Goal: Task Accomplishment & Management: Manage account settings

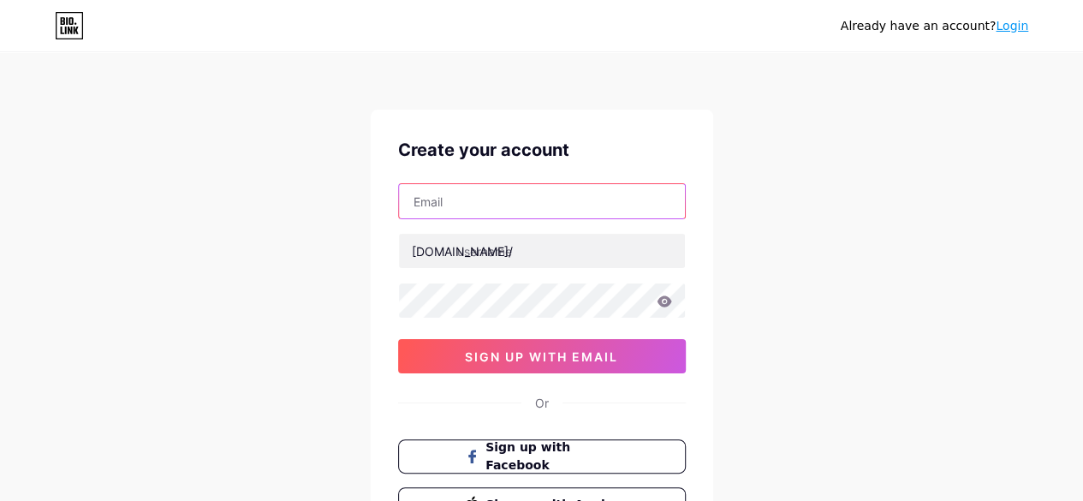
click at [521, 206] on input "text" at bounding box center [542, 201] width 286 height 34
type input "[EMAIL_ADDRESS][DOMAIN_NAME]"
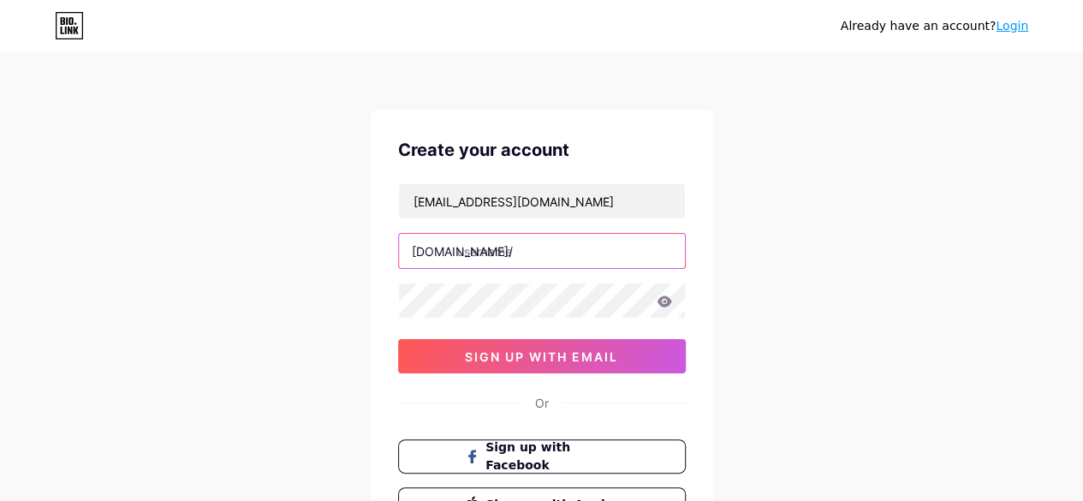
click at [507, 246] on input "text" at bounding box center [542, 251] width 286 height 34
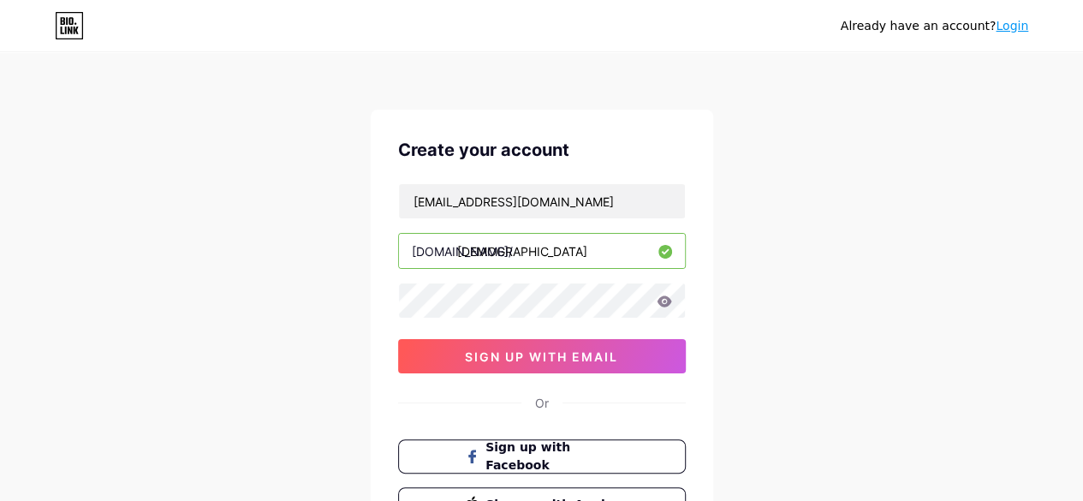
click at [513, 257] on input "[DEMOGRAPHIC_DATA]" at bounding box center [542, 251] width 286 height 34
type input "[PERSON_NAME]"
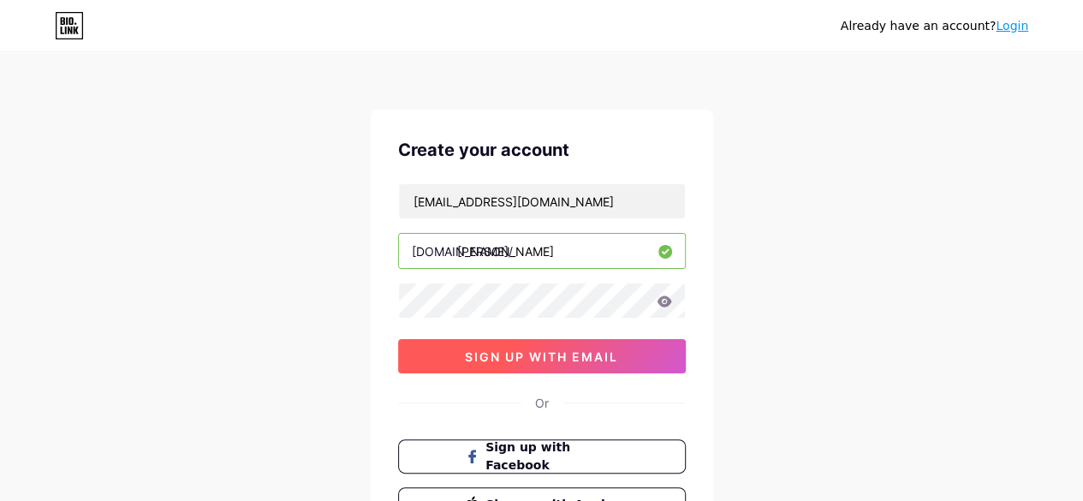
click at [562, 349] on span "sign up with email" at bounding box center [541, 356] width 153 height 15
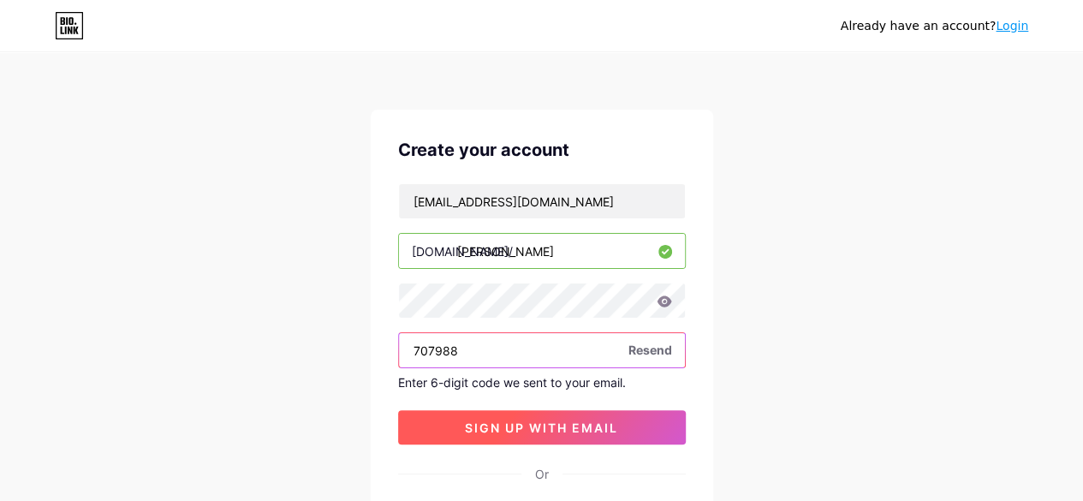
type input "707988"
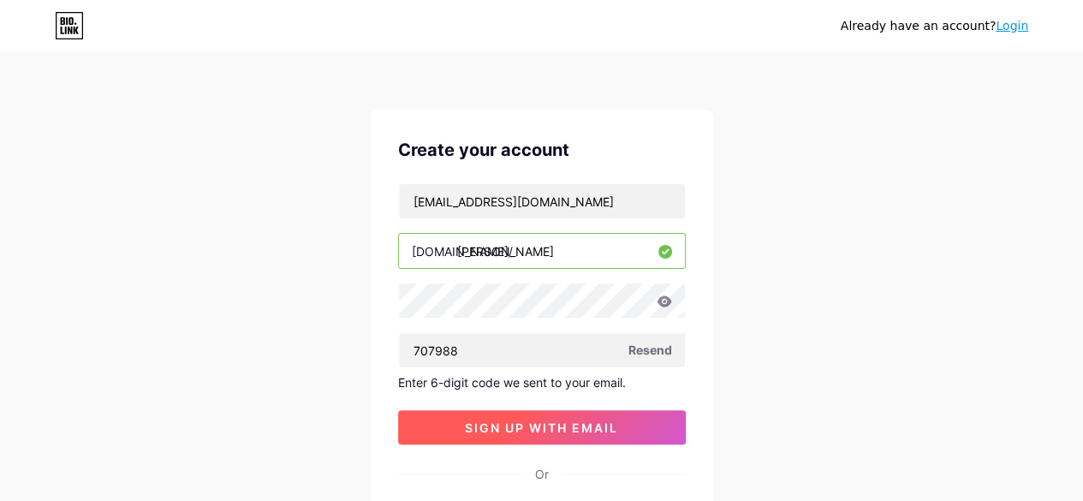
click at [543, 423] on span "sign up with email" at bounding box center [541, 427] width 153 height 15
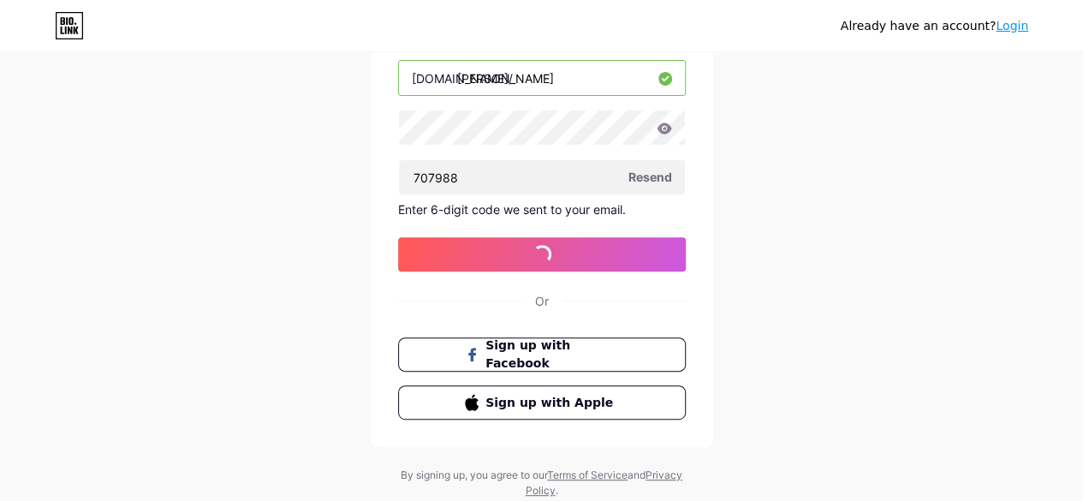
scroll to position [180, 0]
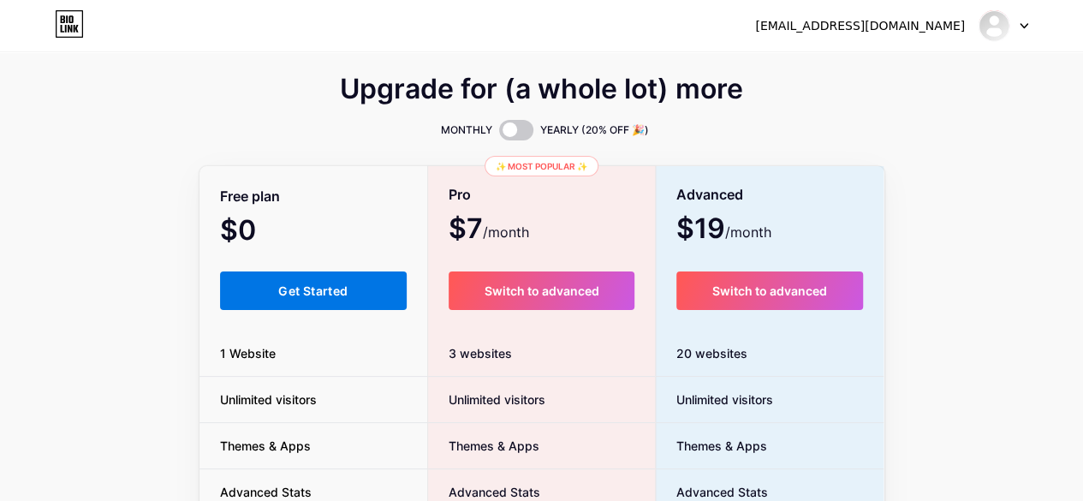
click at [344, 282] on button "Get Started" at bounding box center [313, 290] width 187 height 39
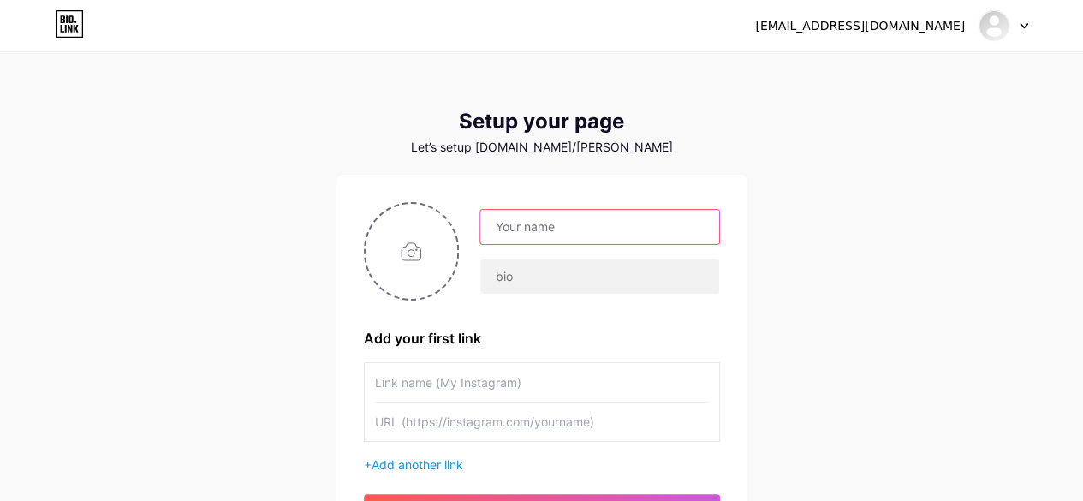
click at [570, 226] on input "text" at bounding box center [599, 227] width 238 height 34
type input "[PERSON_NAME]"
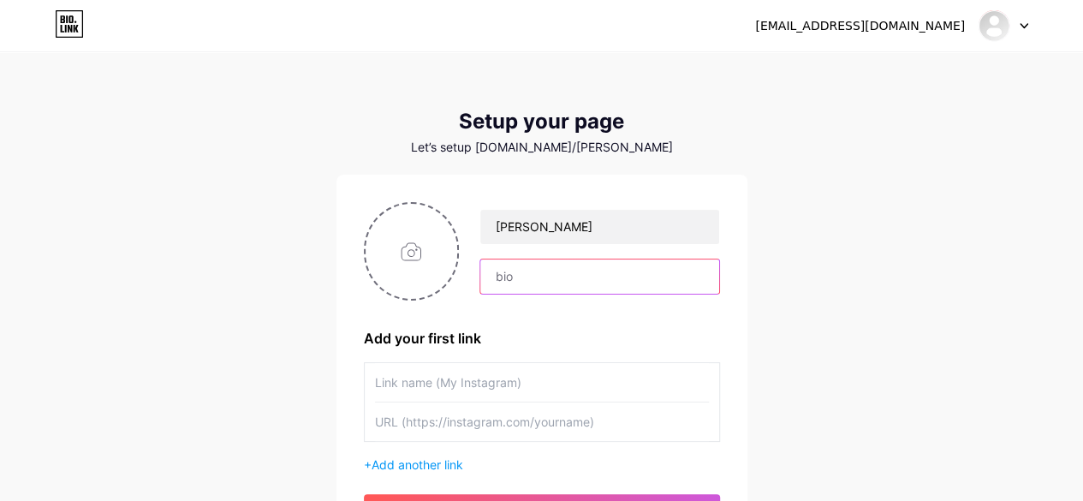
click at [568, 282] on input "text" at bounding box center [599, 276] width 238 height 34
click at [442, 263] on input "file" at bounding box center [412, 251] width 92 height 95
type input "C:\fakepath\[PERSON_NAME].png"
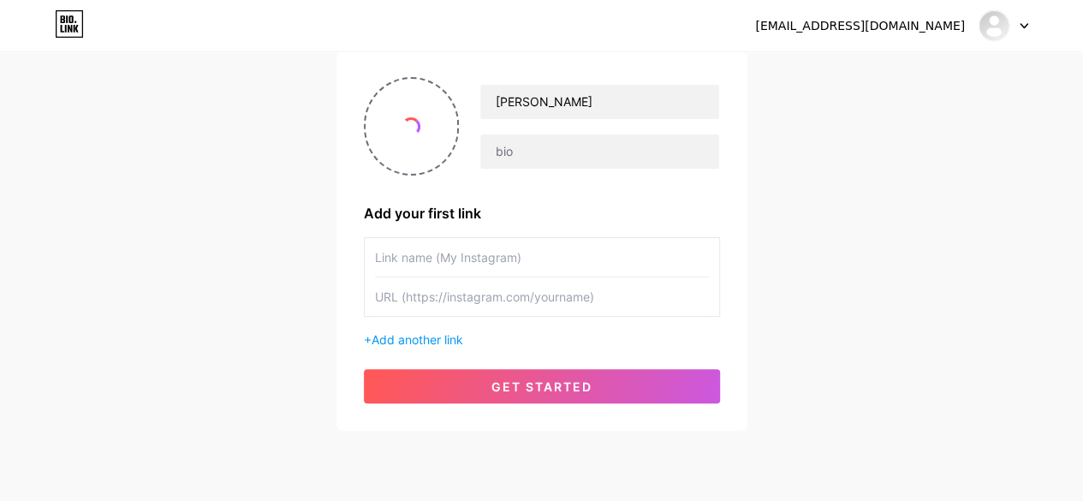
scroll to position [140, 0]
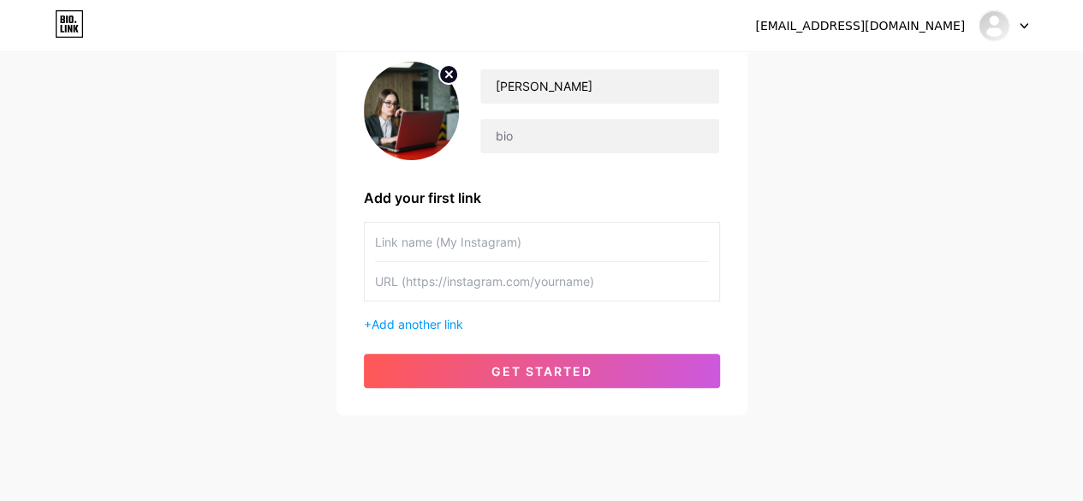
click at [544, 280] on input "text" at bounding box center [542, 281] width 334 height 39
paste input "[URL][DOMAIN_NAME]"
type input "[URL][DOMAIN_NAME]"
click at [523, 243] on input "text" at bounding box center [542, 242] width 334 height 39
paste input "[URL][DOMAIN_NAME]"
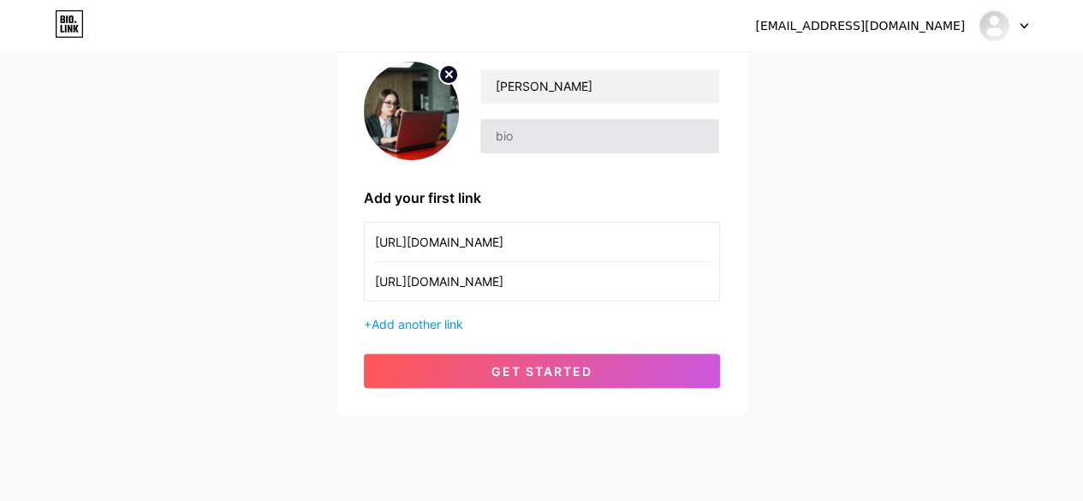
type input "[URL][DOMAIN_NAME]"
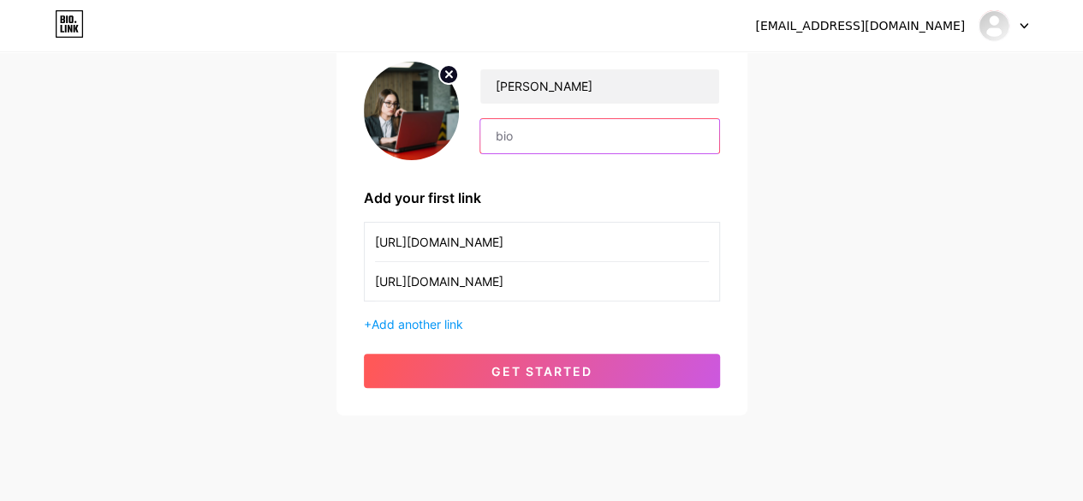
click at [582, 130] on input "text" at bounding box center [599, 136] width 238 height 34
paste input "I’m [PERSON_NAME], enrolled in IOED’s SEO Course in [GEOGRAPHIC_DATA]. This fre…"
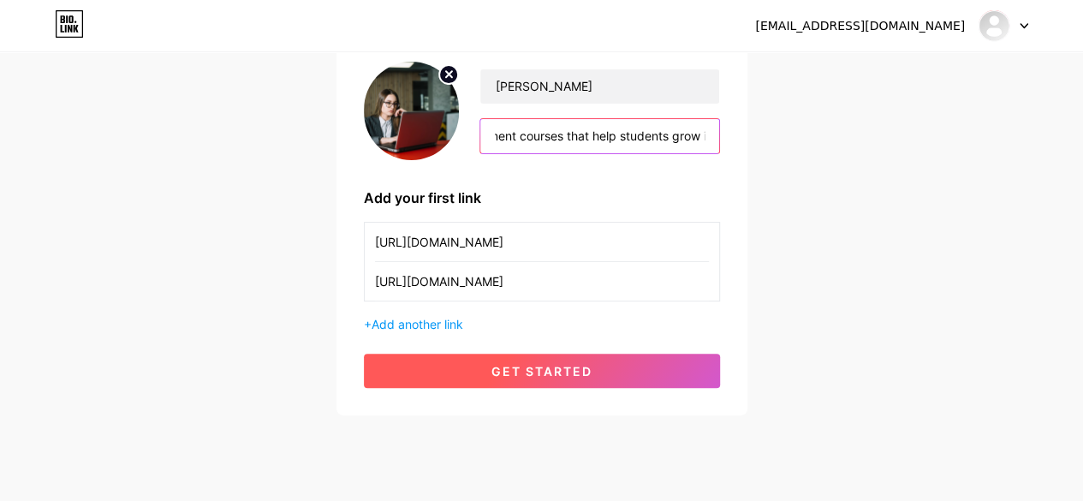
type input "I’m [PERSON_NAME], enrolled in IOED’s SEO Course in [GEOGRAPHIC_DATA]. This fre…"
click at [620, 376] on button "get started" at bounding box center [542, 371] width 356 height 34
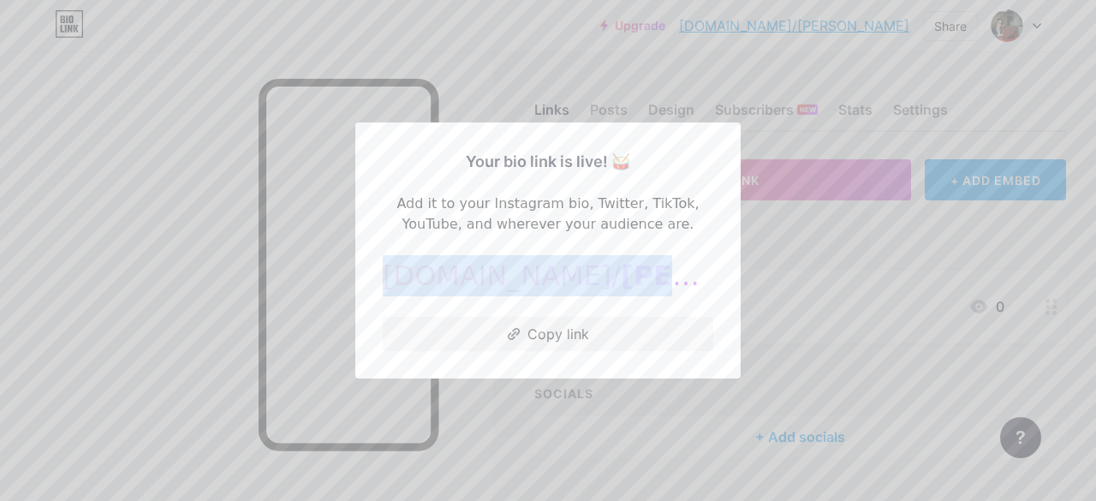
drag, startPoint x: 658, startPoint y: 275, endPoint x: 401, endPoint y: 274, distance: 257.7
click at [401, 274] on div "[DOMAIN_NAME]/ [PERSON_NAME]" at bounding box center [548, 275] width 330 height 41
copy div "[DOMAIN_NAME]/ [PERSON_NAME]"
click at [551, 331] on button "Copy link" at bounding box center [548, 334] width 330 height 34
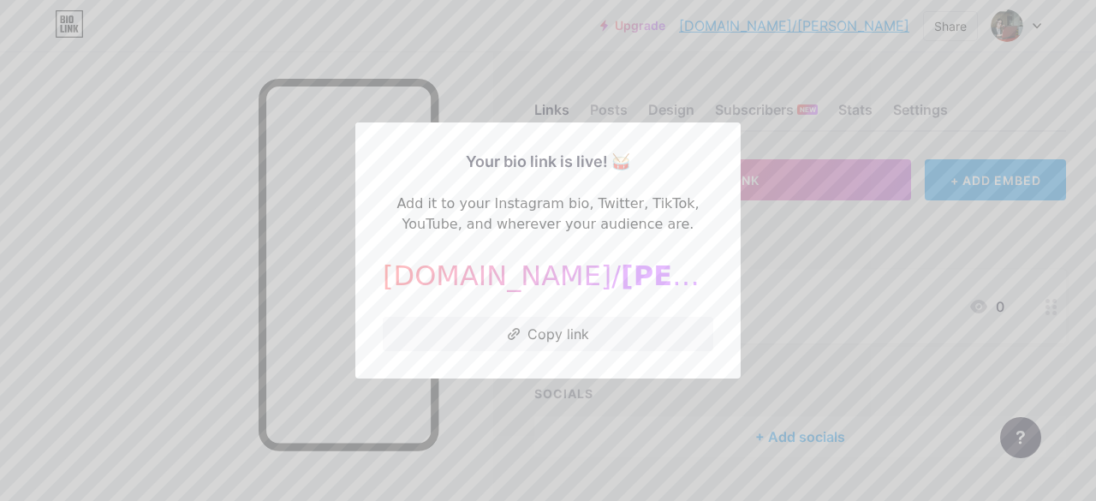
click at [794, 242] on div at bounding box center [548, 250] width 1096 height 501
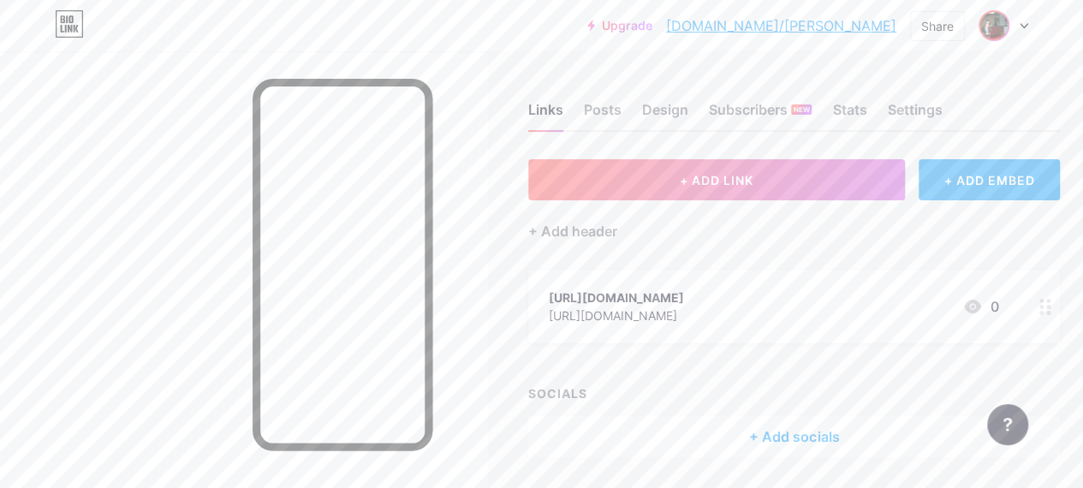
click at [989, 28] on img at bounding box center [993, 25] width 27 height 27
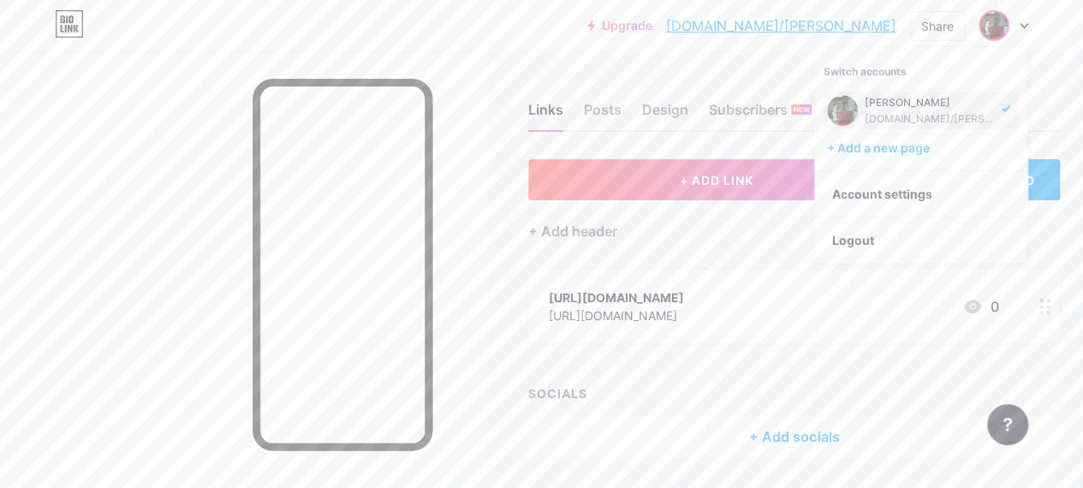
click at [869, 112] on div "[DOMAIN_NAME]/[PERSON_NAME]" at bounding box center [931, 119] width 132 height 14
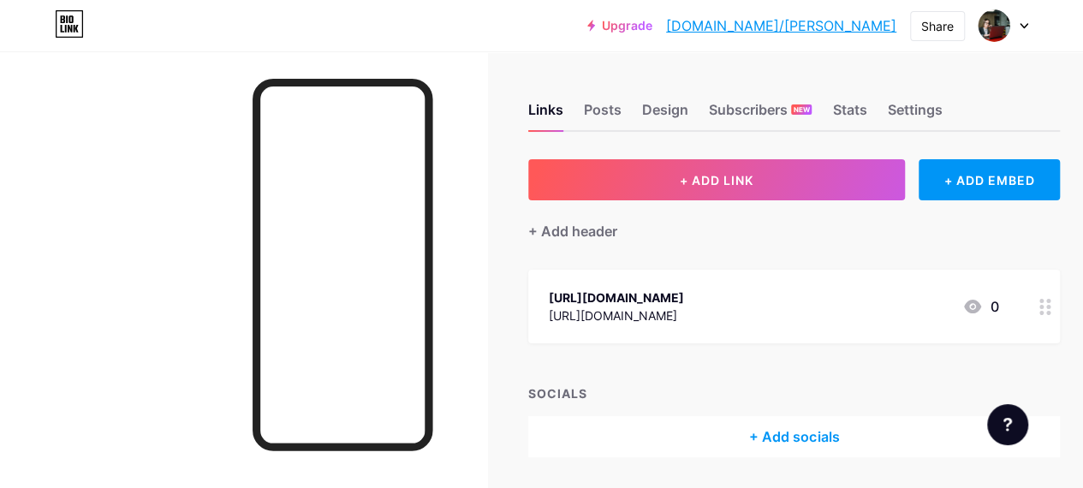
click at [684, 294] on div "[URL][DOMAIN_NAME]" at bounding box center [616, 297] width 135 height 18
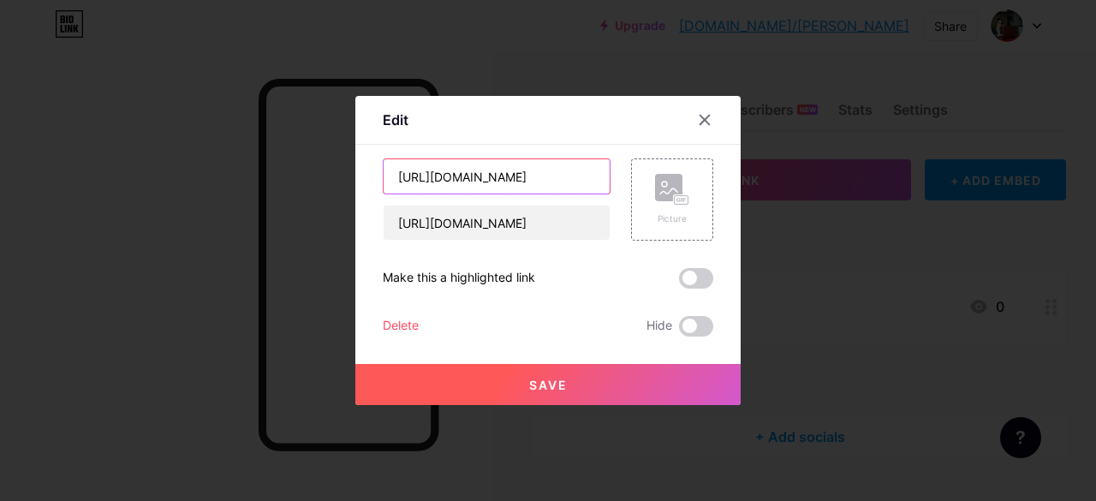
drag, startPoint x: 590, startPoint y: 177, endPoint x: 389, endPoint y: 182, distance: 200.4
click at [389, 182] on input "[URL][DOMAIN_NAME]" at bounding box center [496, 176] width 226 height 34
type input "/"
click at [563, 387] on button "Save" at bounding box center [547, 384] width 385 height 41
click at [430, 177] on input "/" at bounding box center [496, 176] width 226 height 34
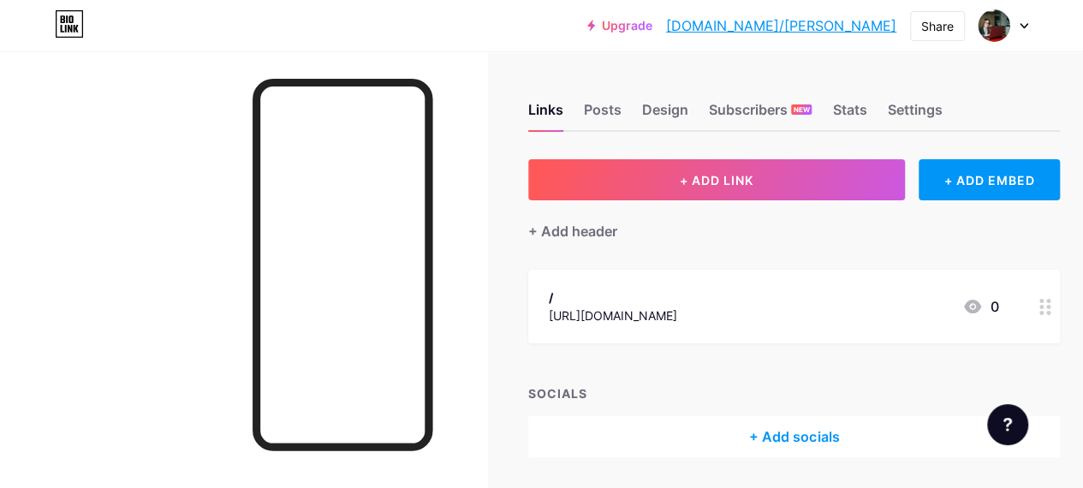
click at [611, 299] on div "/" at bounding box center [613, 297] width 128 height 18
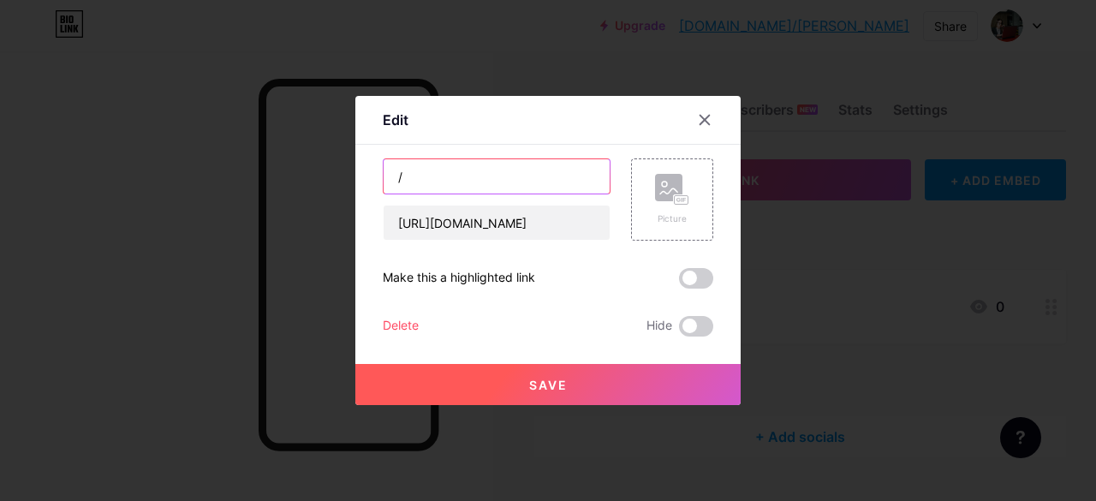
click at [415, 174] on input "/" at bounding box center [496, 176] width 226 height 34
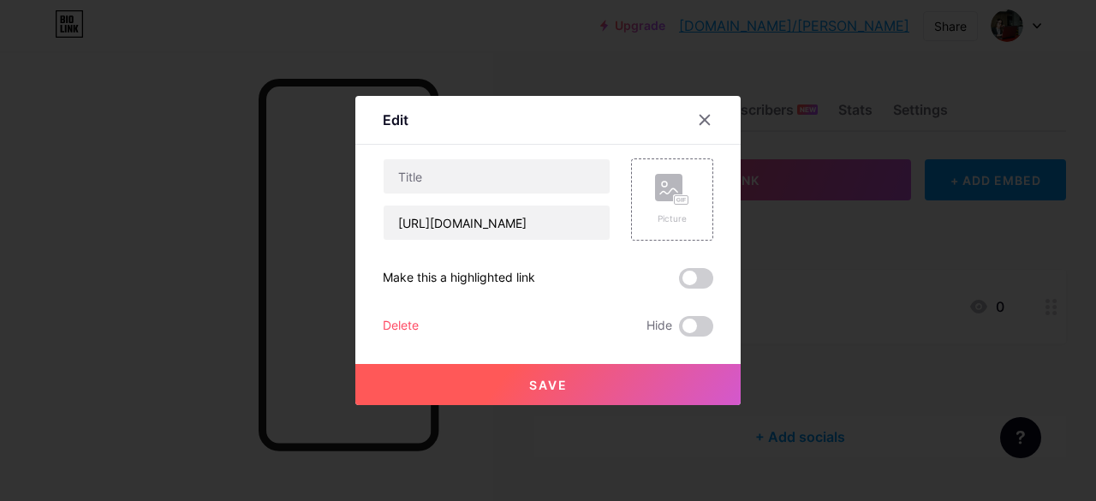
click at [534, 378] on span "Save" at bounding box center [548, 385] width 39 height 15
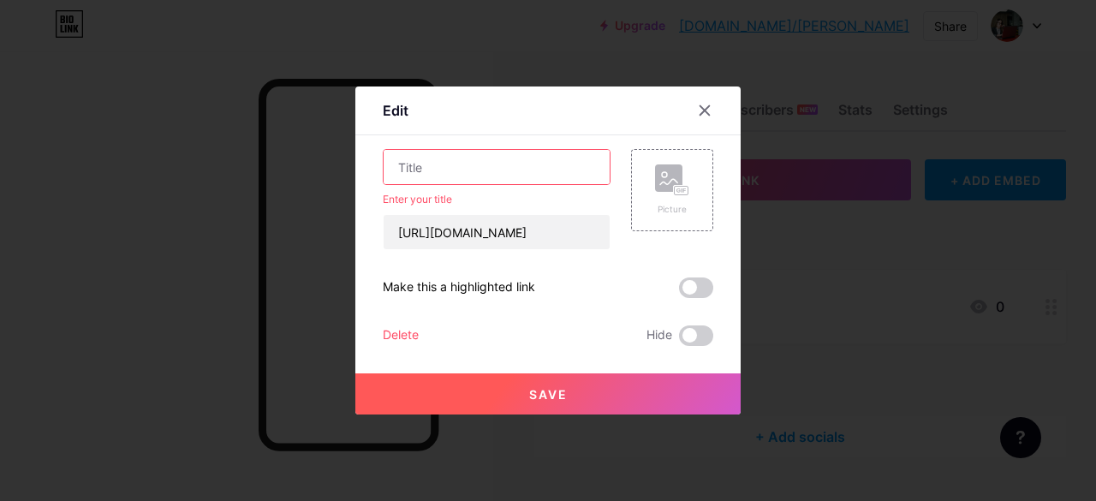
click at [479, 167] on input "text" at bounding box center [496, 167] width 226 height 34
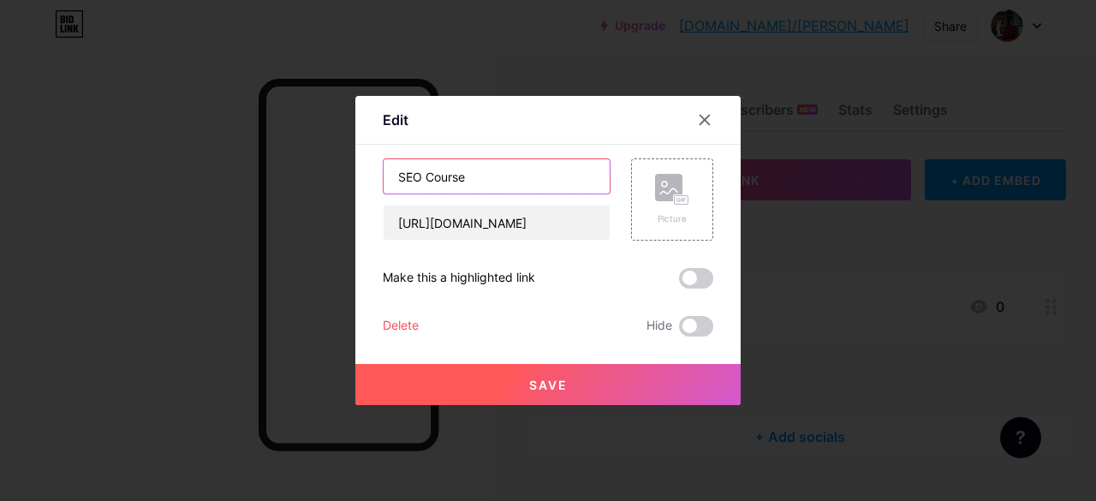
type input "SEO Course"
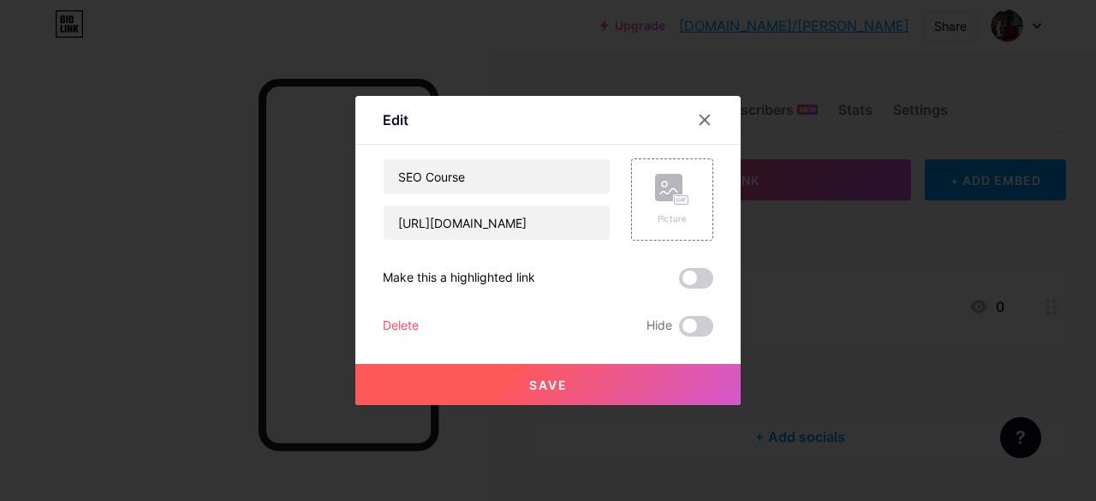
click at [529, 378] on span "Save" at bounding box center [548, 385] width 39 height 15
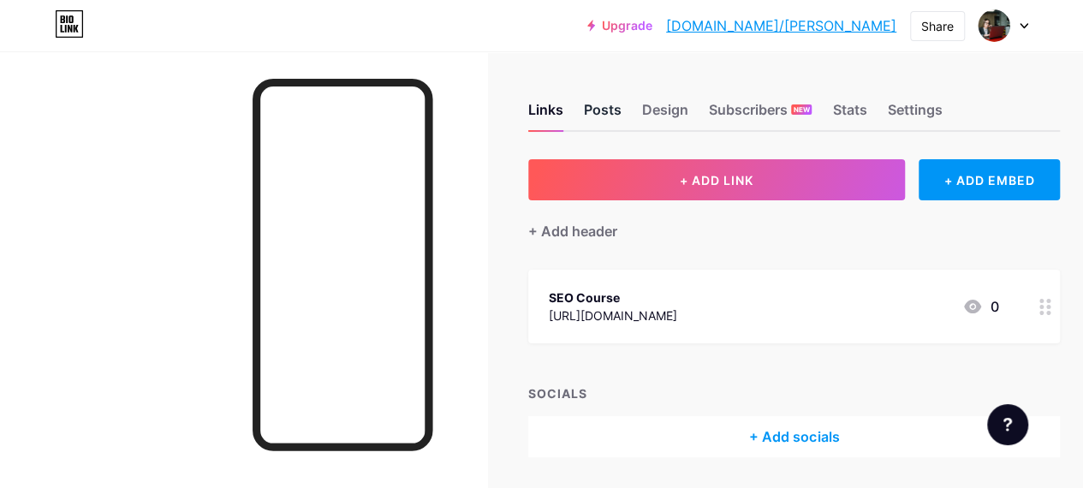
click at [607, 116] on div "Posts" at bounding box center [603, 114] width 38 height 31
click at [558, 110] on div "Links" at bounding box center [545, 114] width 35 height 31
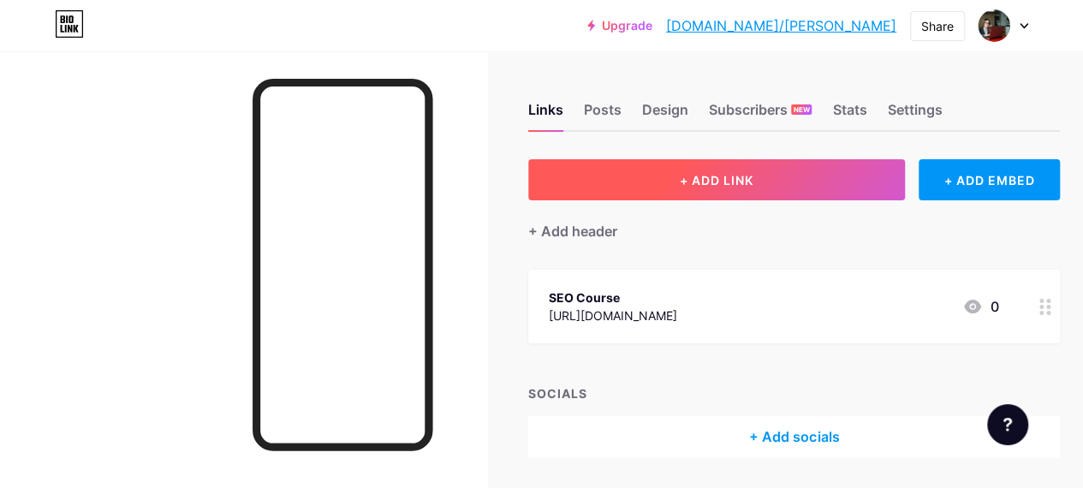
click at [710, 187] on span "+ ADD LINK" at bounding box center [717, 180] width 74 height 15
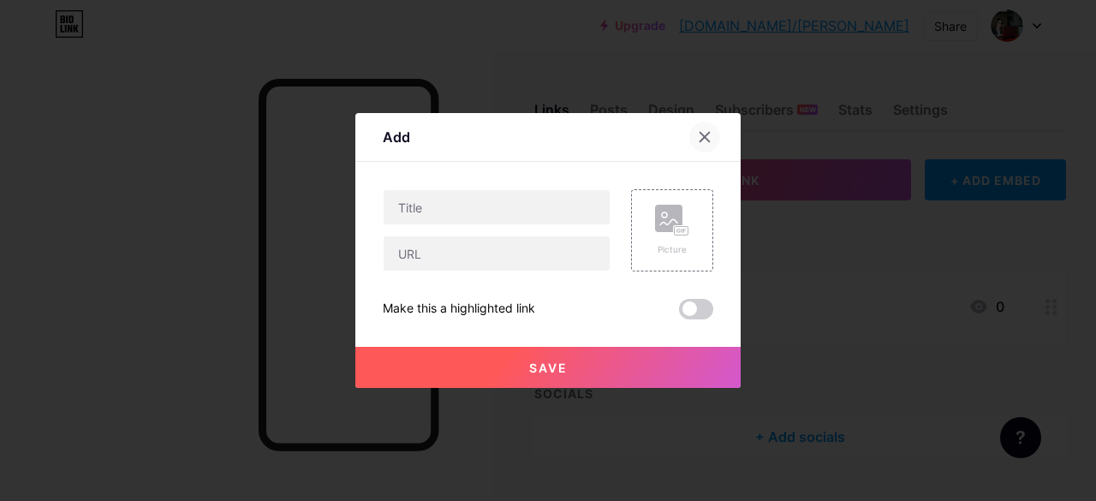
click at [700, 139] on icon at bounding box center [704, 137] width 9 height 9
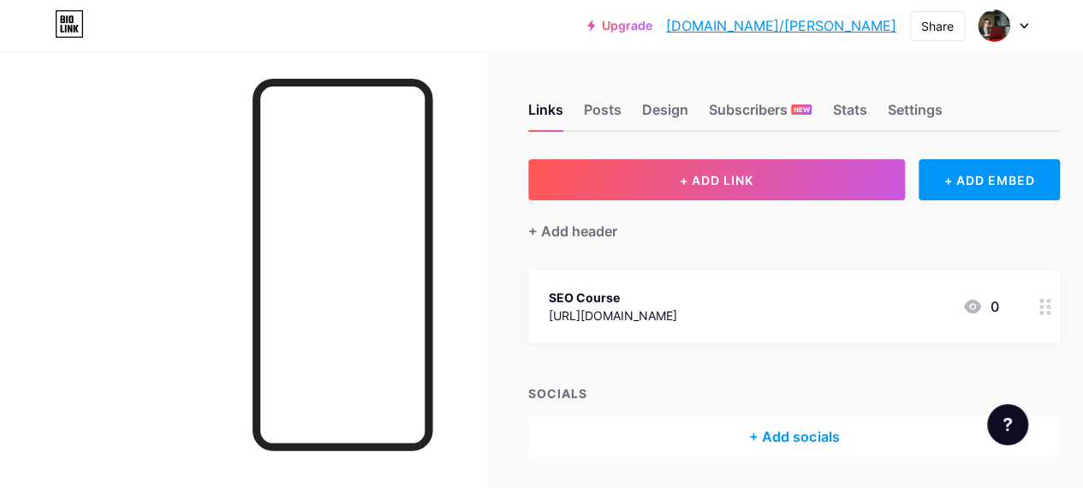
click at [603, 295] on div "SEO Course" at bounding box center [613, 297] width 128 height 18
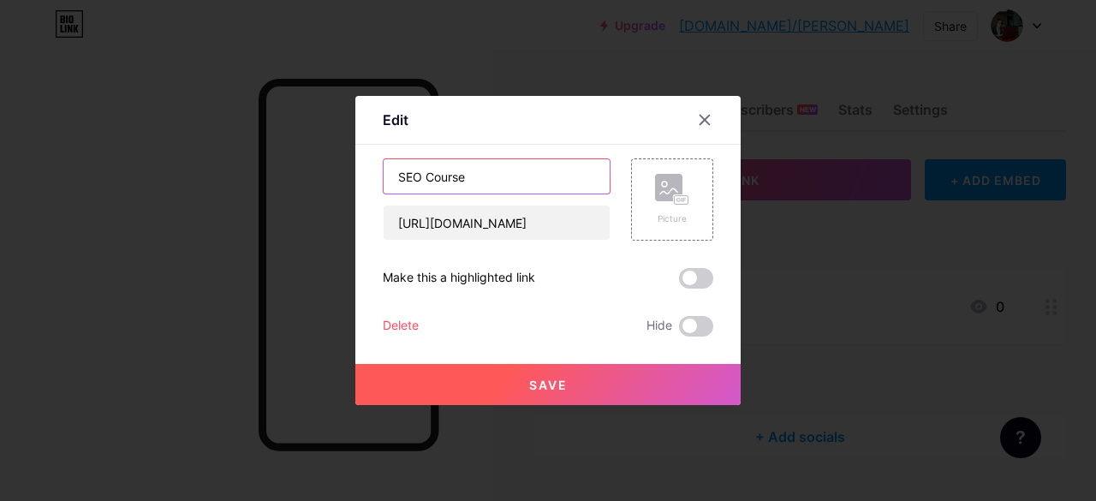
click at [391, 177] on input "SEO Course" at bounding box center [496, 176] width 226 height 34
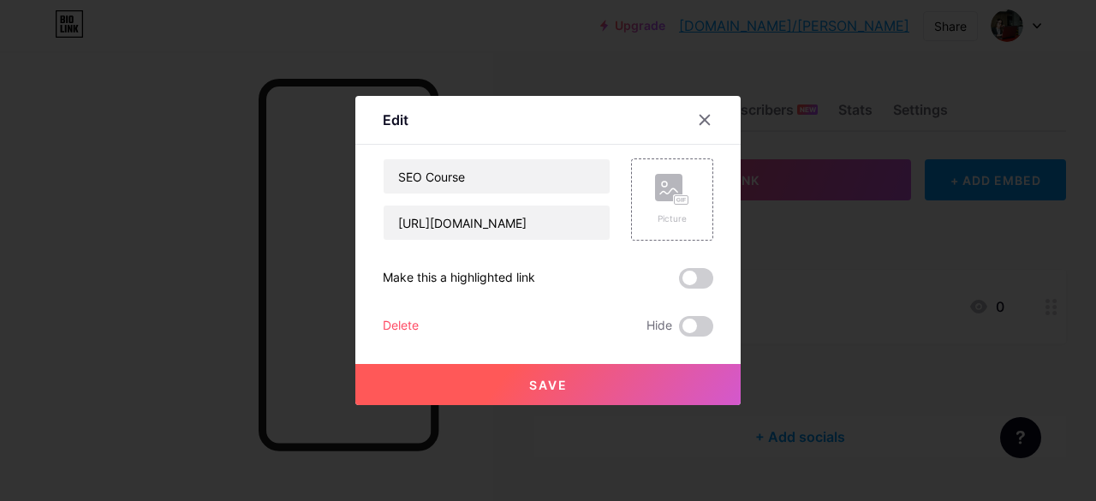
click at [568, 390] on button "Save" at bounding box center [547, 384] width 385 height 41
click at [698, 122] on icon at bounding box center [705, 120] width 14 height 14
